Goal: Find specific page/section: Find specific page/section

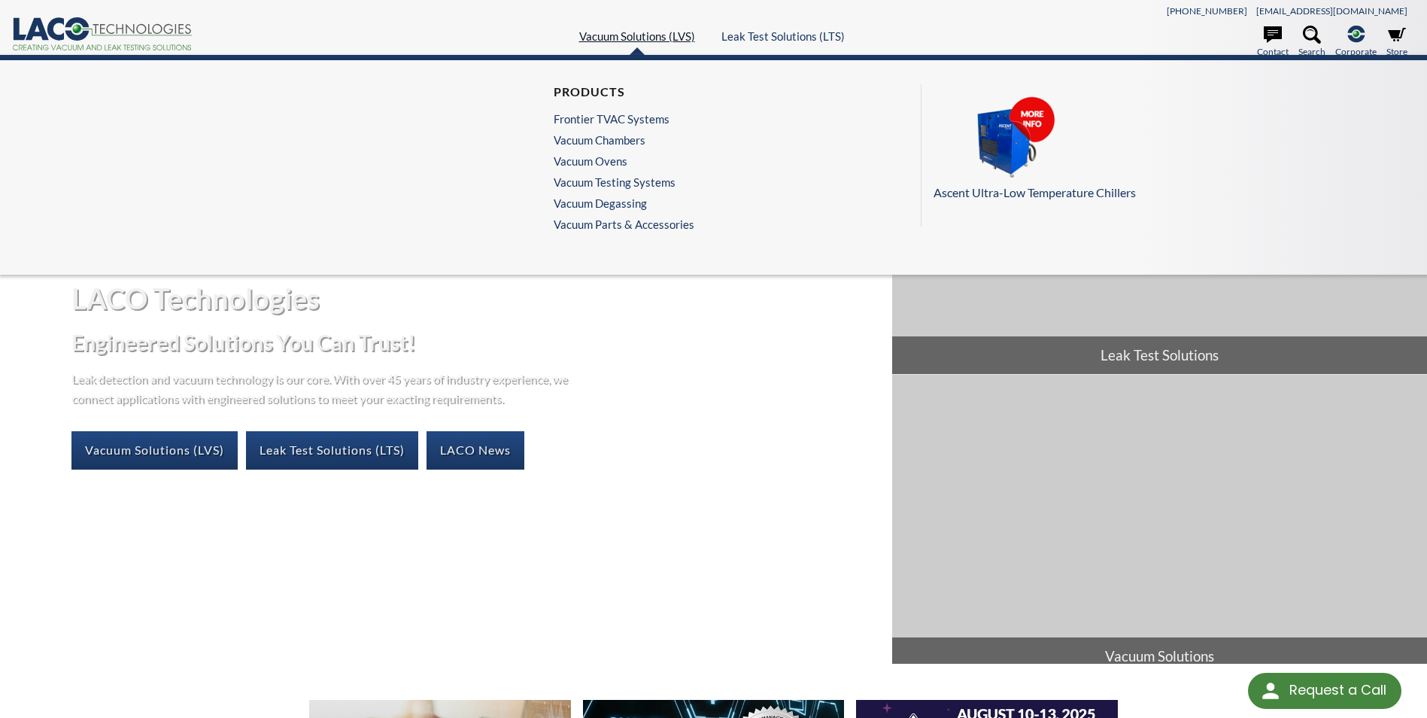
select select "Language Translate Widget"
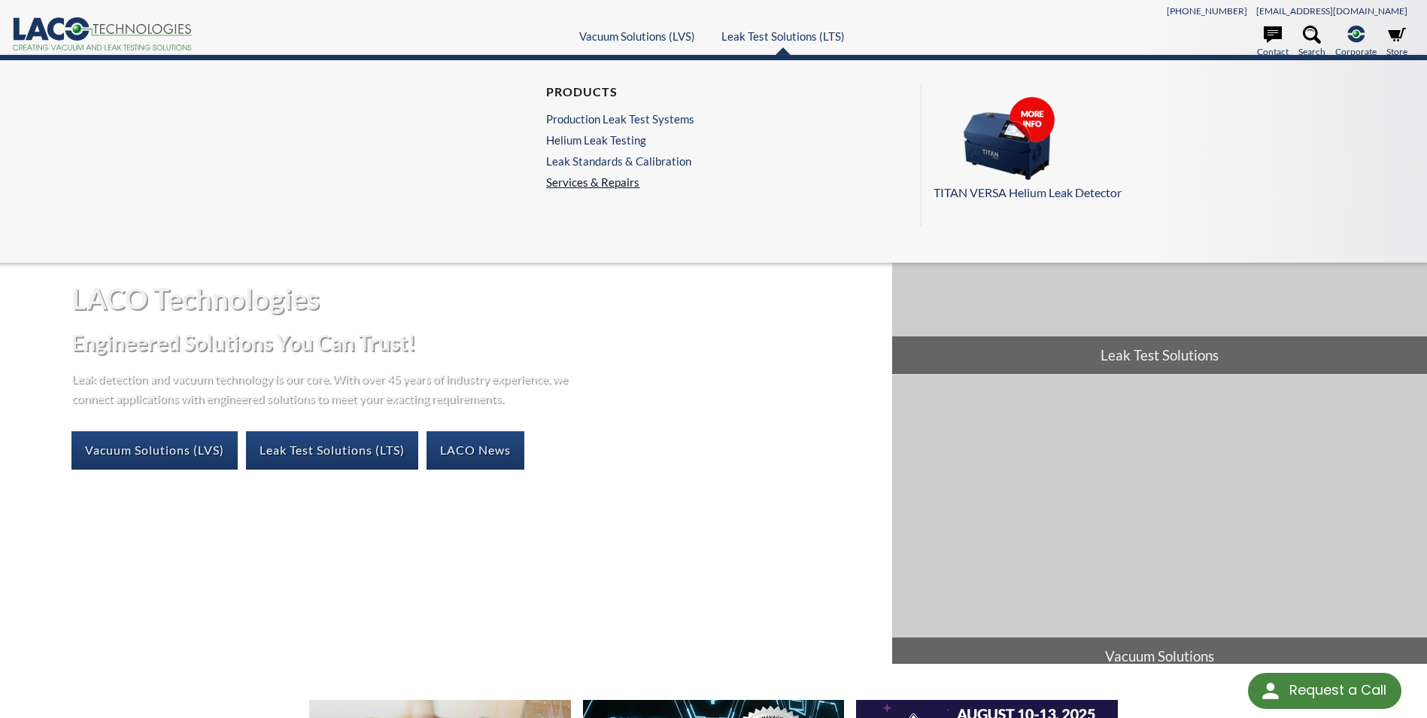
click at [585, 180] on link "Services & Repairs" at bounding box center [624, 182] width 156 height 14
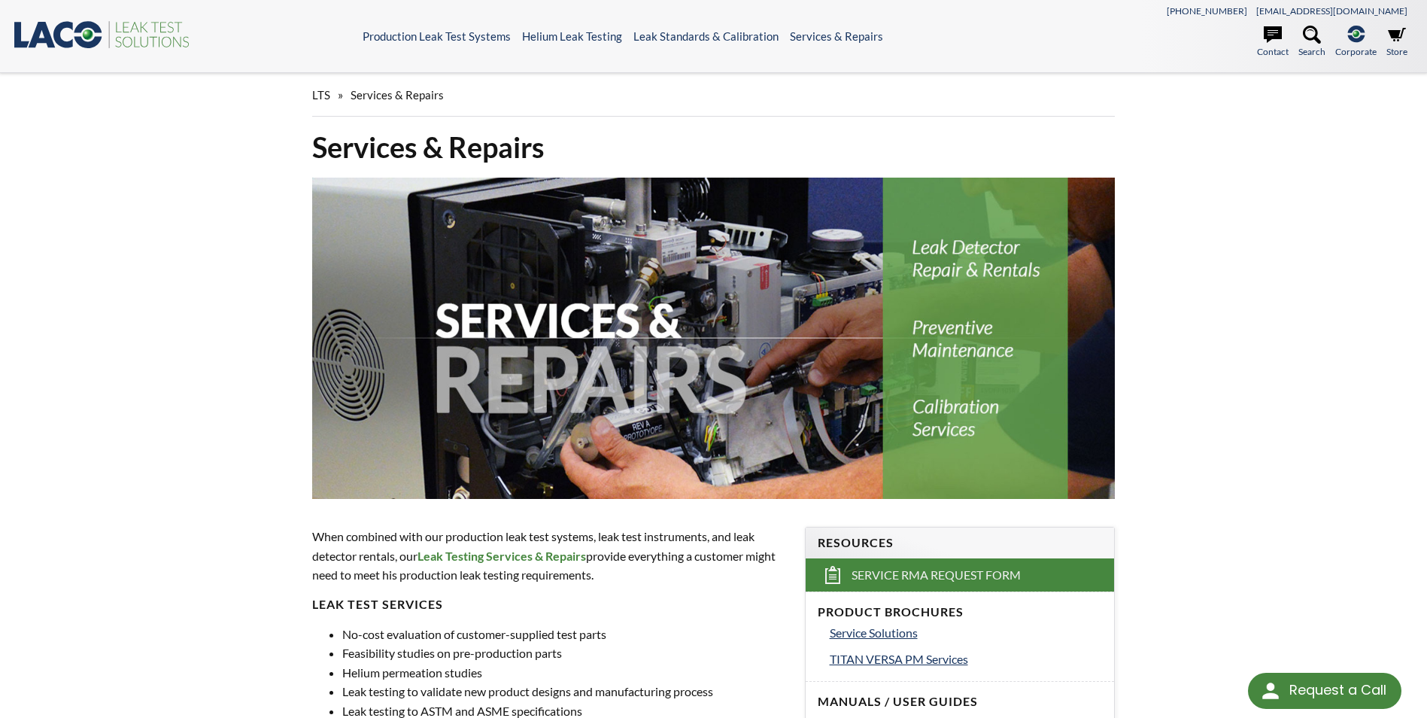
select select "Language Translate Widget"
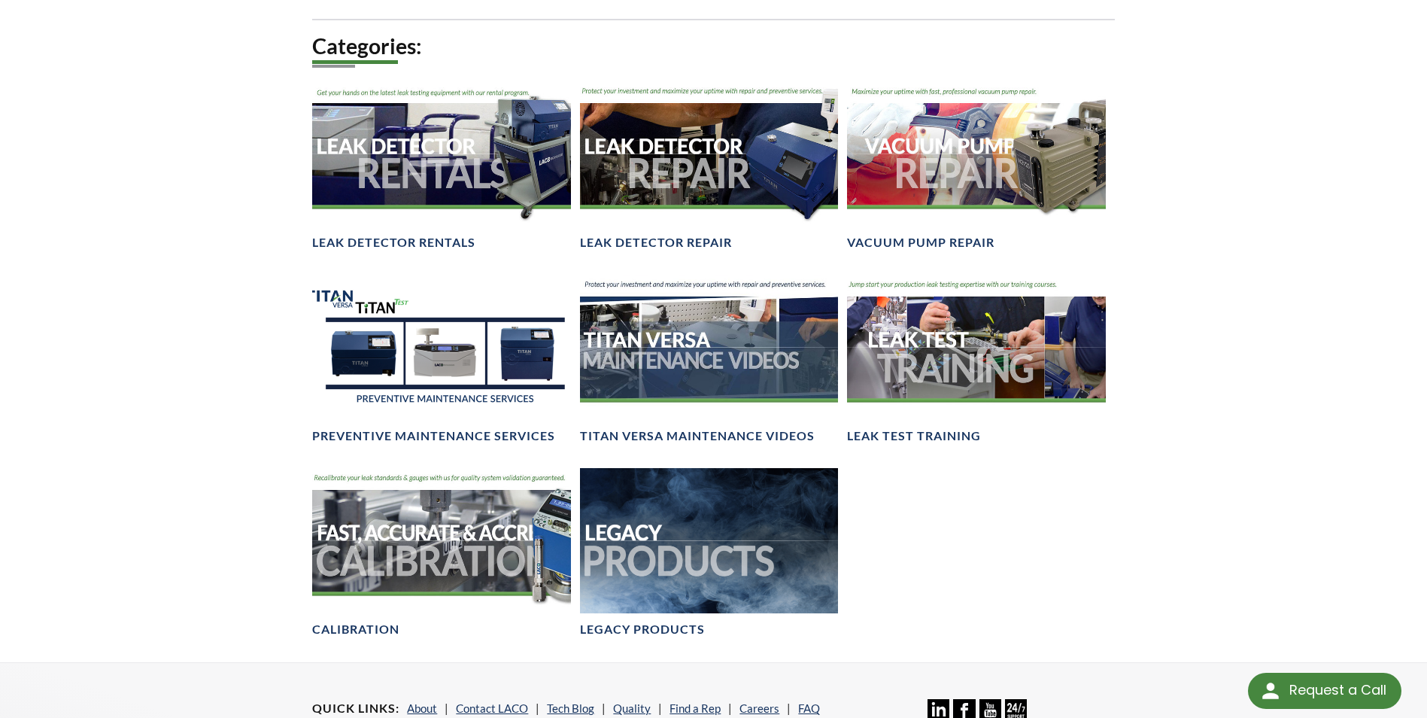
scroll to position [978, 0]
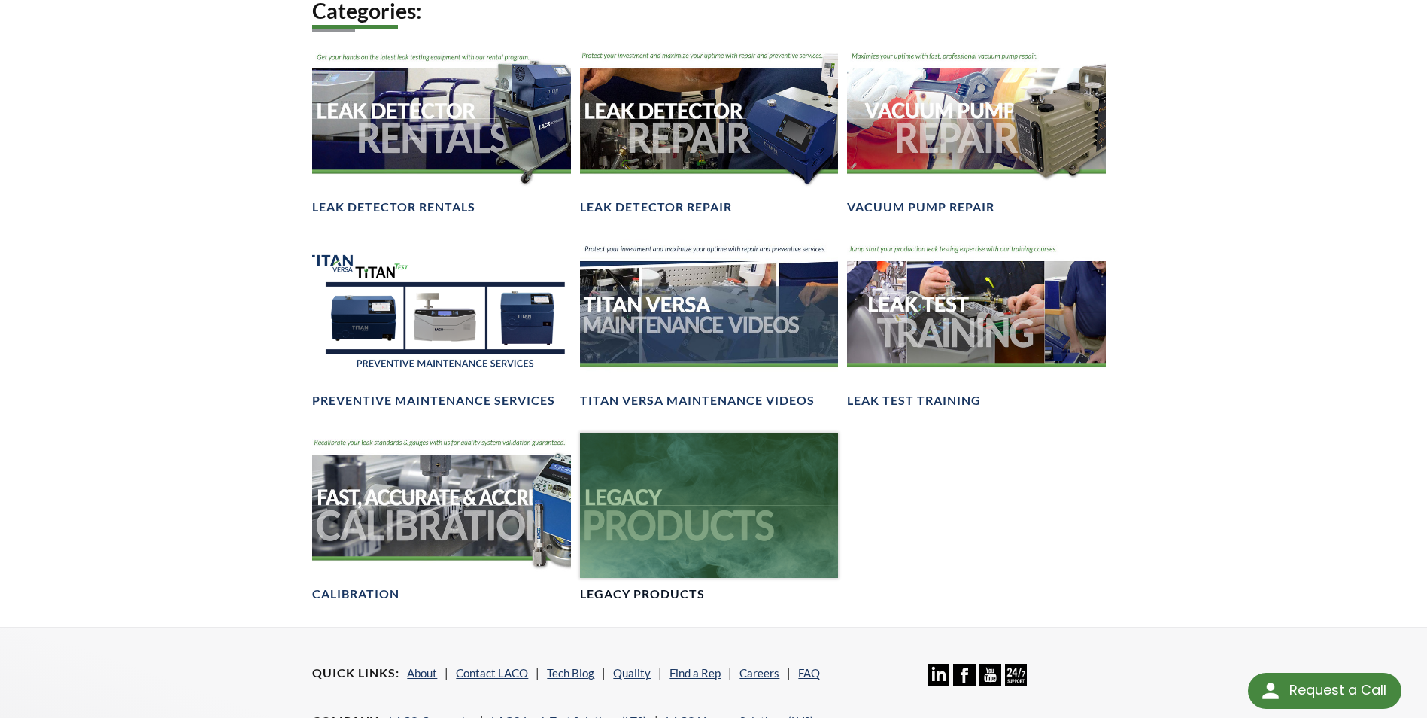
click at [709, 519] on div at bounding box center [709, 505] width 258 height 145
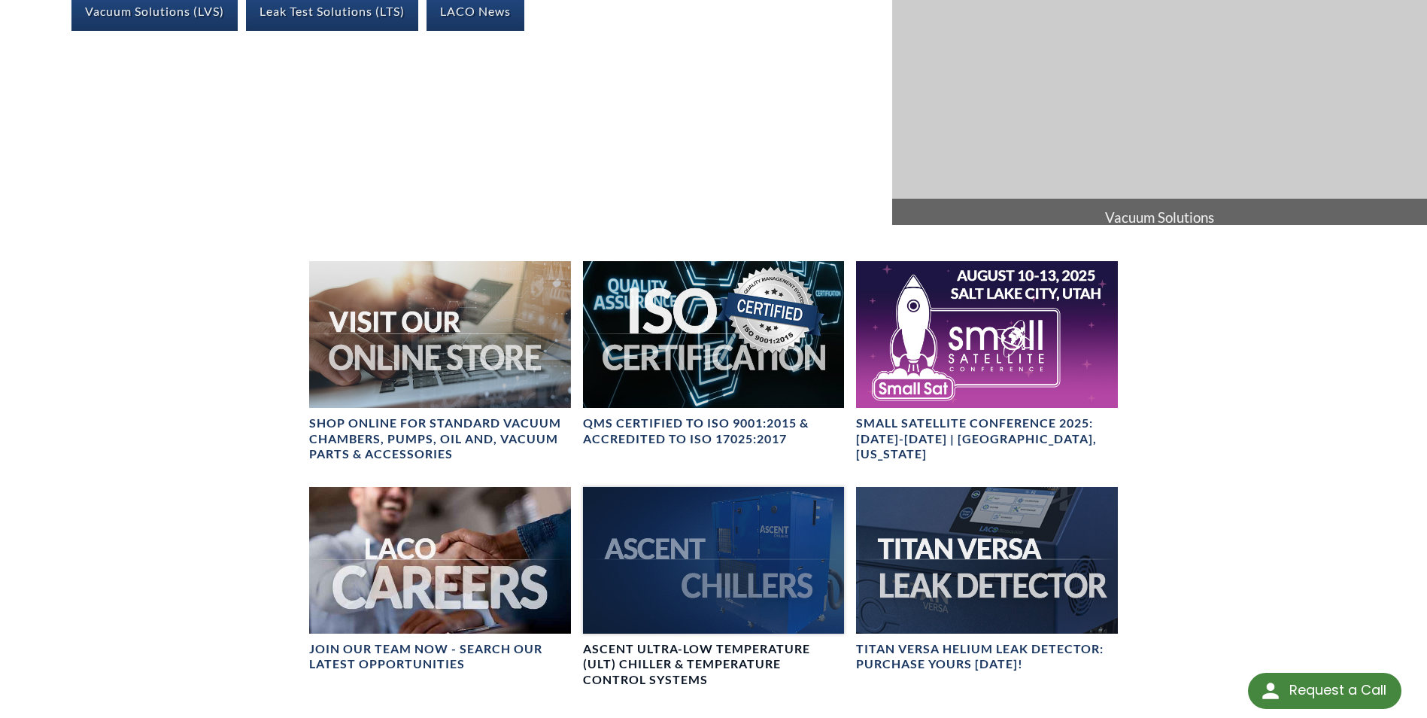
scroll to position [451, 0]
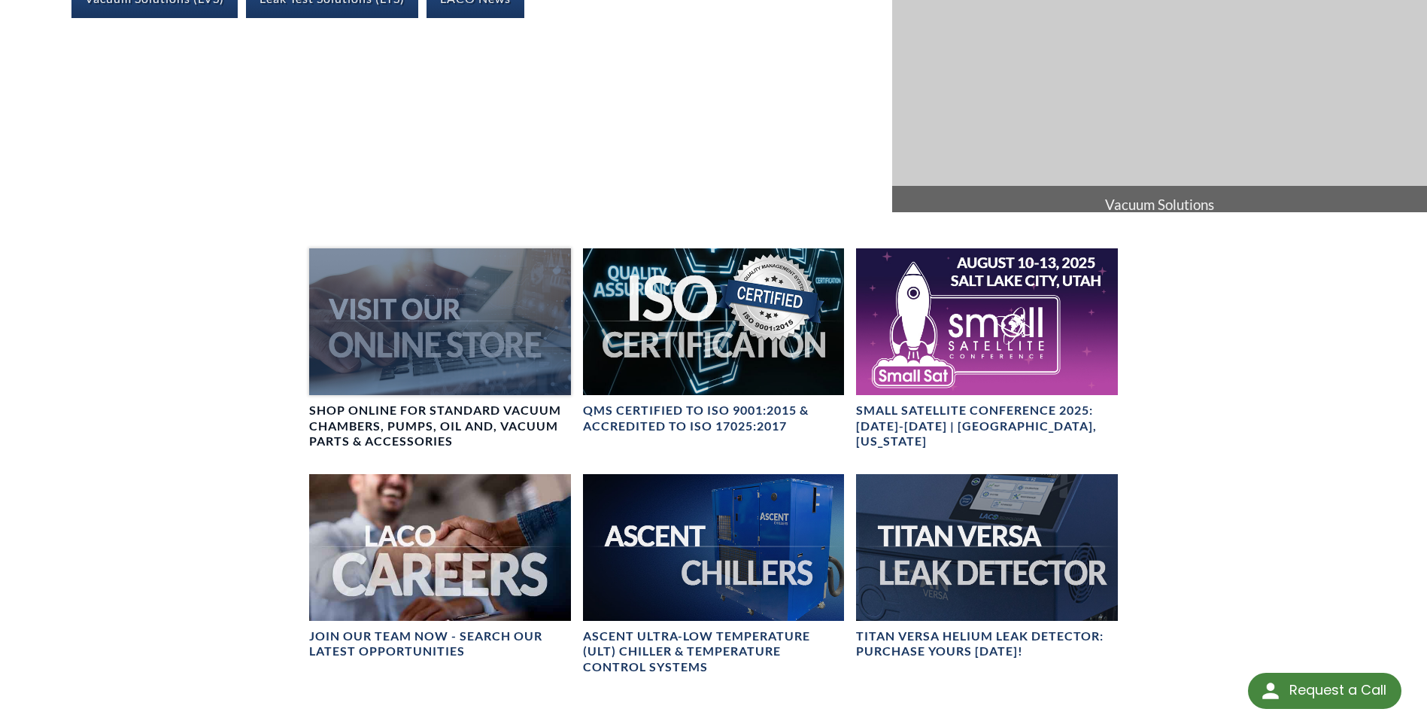
click at [434, 318] on div at bounding box center [439, 321] width 261 height 147
